Goal: Transaction & Acquisition: Purchase product/service

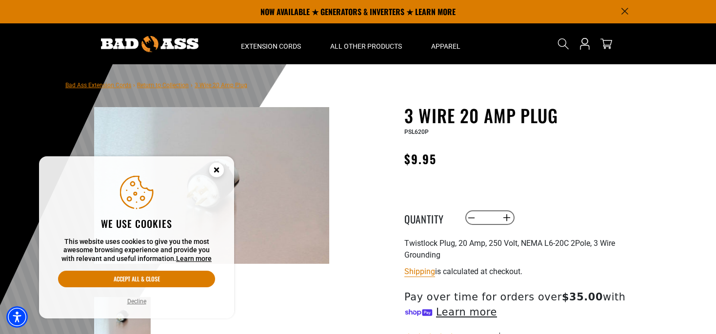
click at [220, 166] on circle "Cookie Consent" at bounding box center [216, 170] width 15 height 15
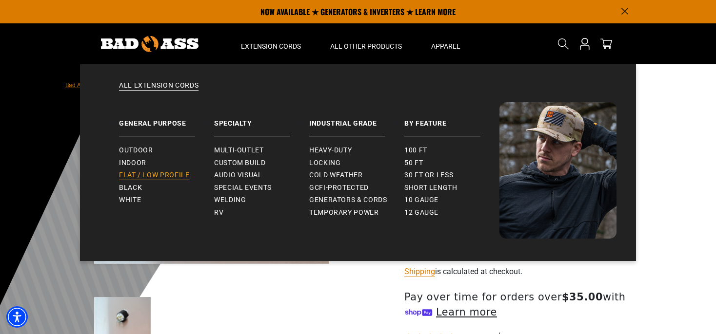
click at [149, 175] on span "Flat / Low Profile" at bounding box center [154, 175] width 71 height 9
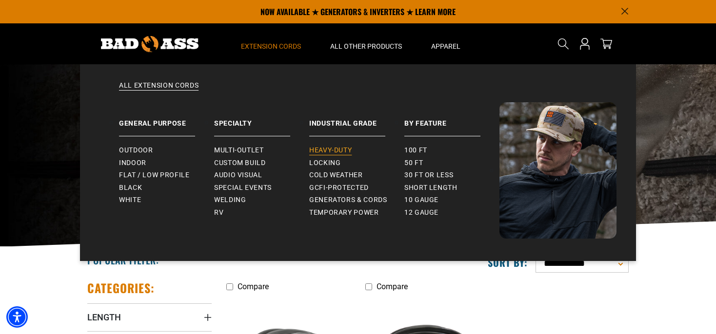
click at [334, 150] on span "Heavy-Duty" at bounding box center [330, 150] width 42 height 9
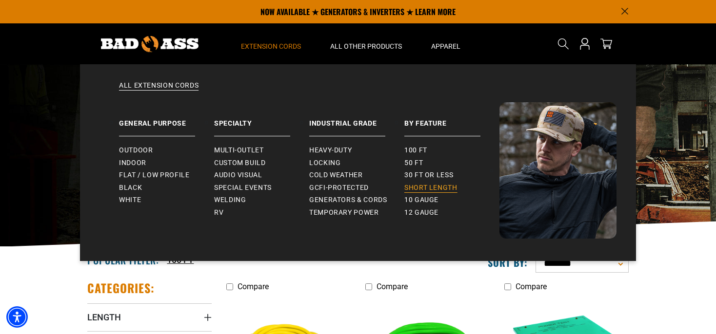
click at [418, 188] on span "Short Length" at bounding box center [430, 188] width 53 height 9
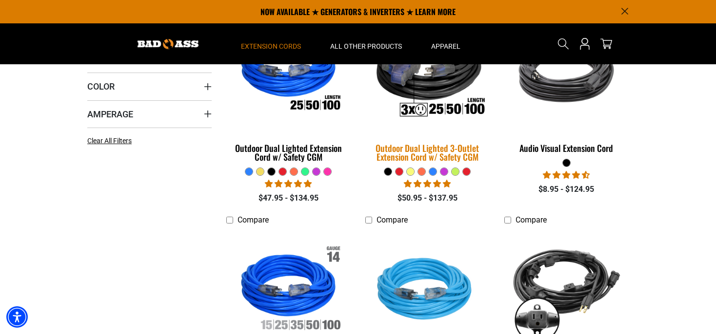
scroll to position [280, 0]
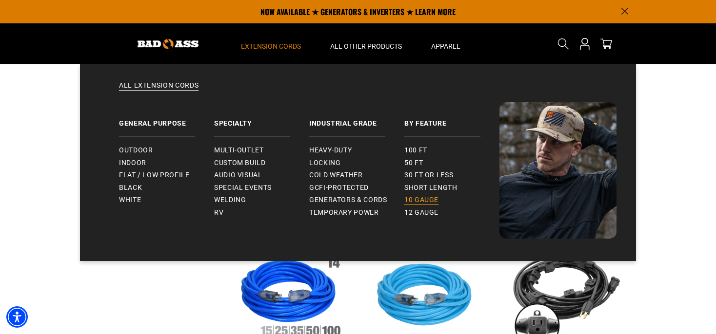
click at [422, 199] on span "10 gauge" at bounding box center [421, 200] width 34 height 9
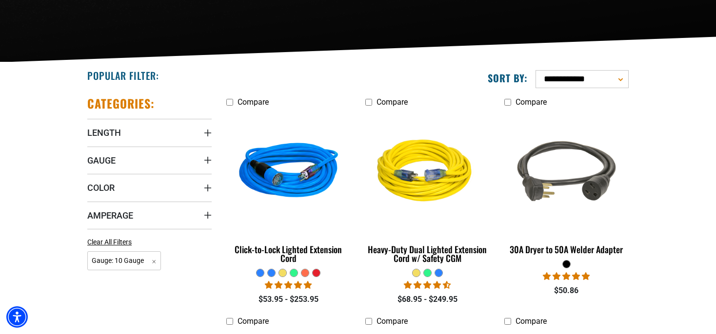
scroll to position [185, 0]
click at [103, 130] on span "Length" at bounding box center [104, 132] width 34 height 11
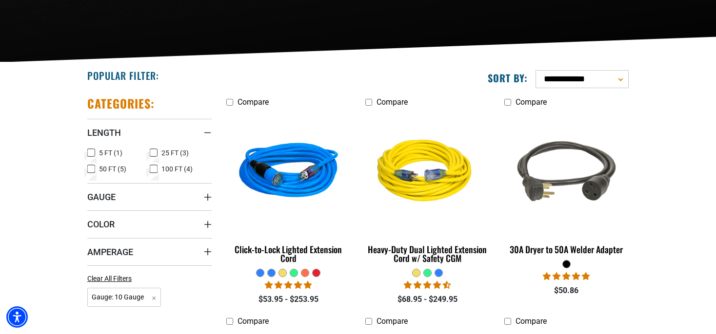
click at [92, 154] on icon at bounding box center [91, 153] width 8 height 13
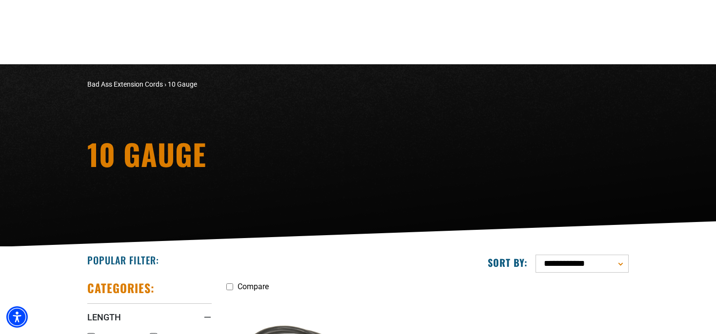
scroll to position [185, 0]
